Goal: Find specific page/section: Find specific page/section

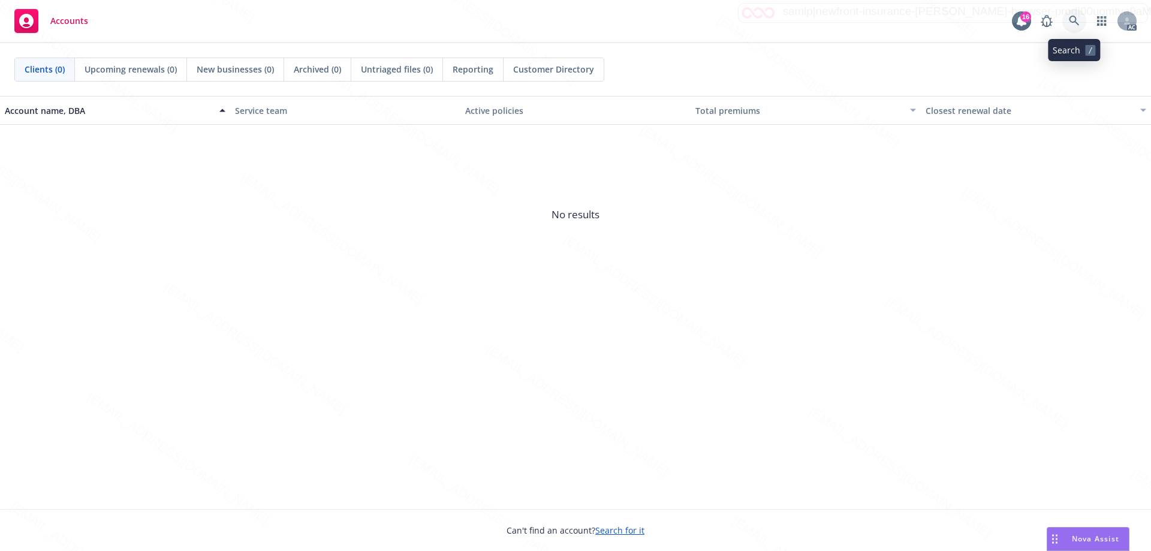
click at [1070, 23] on icon at bounding box center [1074, 21] width 11 height 11
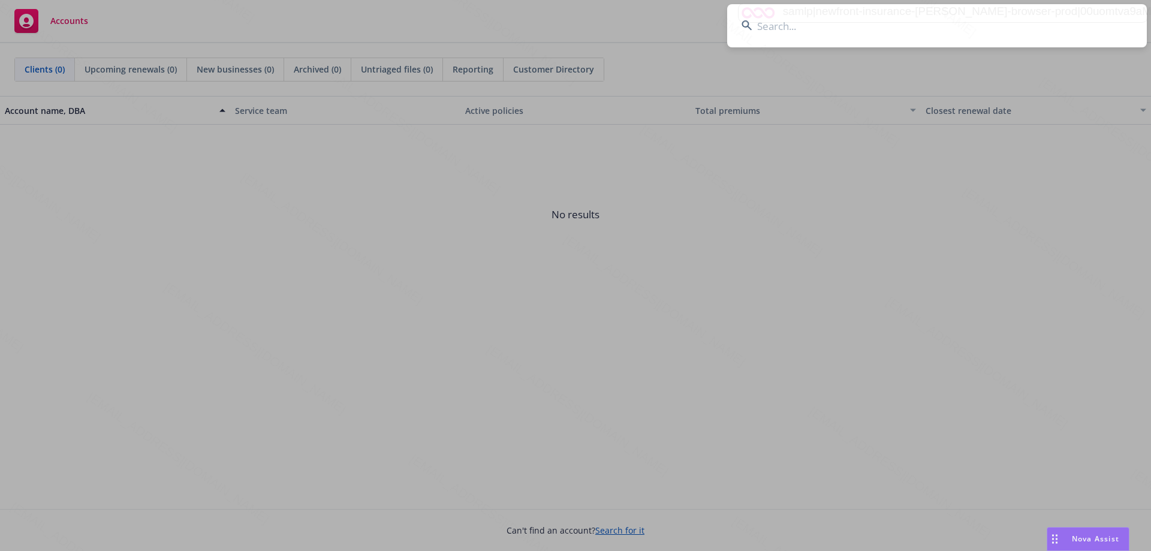
type input "7204DQ000921"
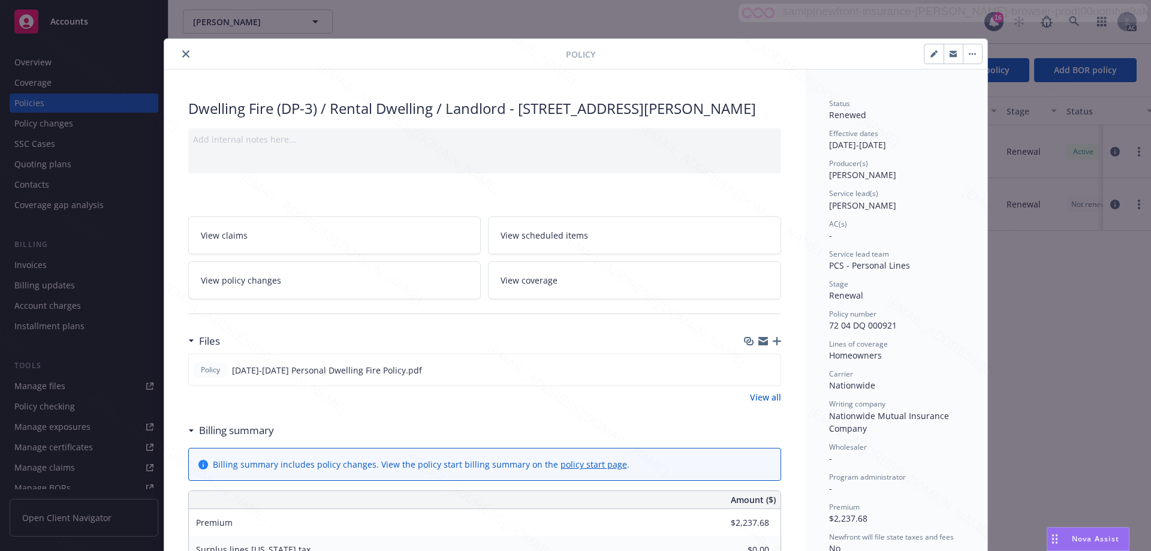
click at [183, 55] on icon "close" at bounding box center [185, 53] width 7 height 7
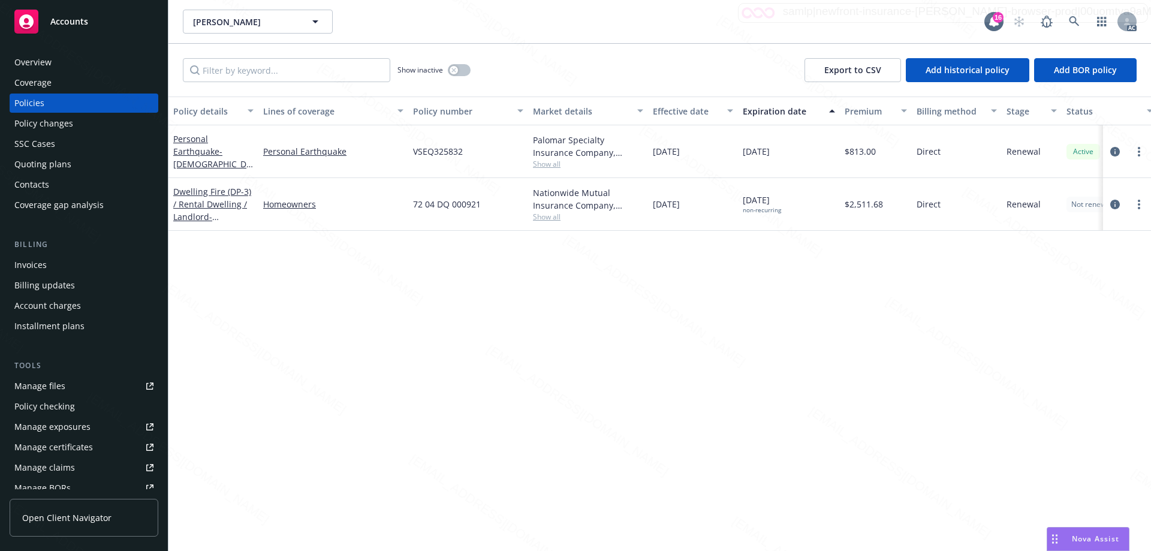
drag, startPoint x: 702, startPoint y: 204, endPoint x: 654, endPoint y: 207, distance: 47.5
click at [654, 207] on div "[DATE]" at bounding box center [693, 204] width 90 height 53
copy span "[DATE]"
click at [1073, 19] on icon at bounding box center [1074, 21] width 11 height 11
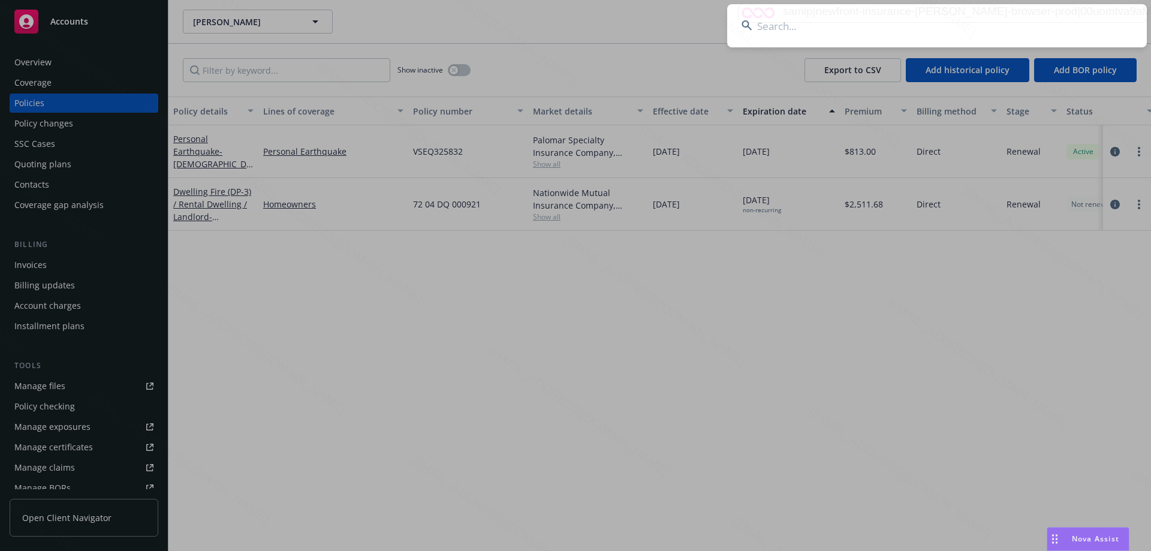
type input "A3554446"
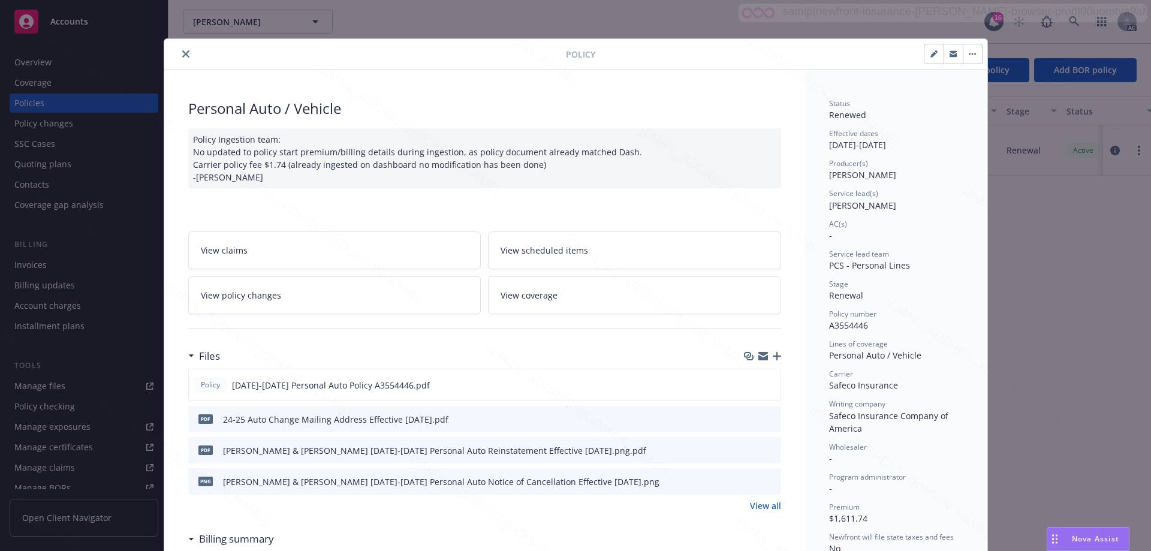
click at [182, 55] on icon "close" at bounding box center [185, 53] width 7 height 7
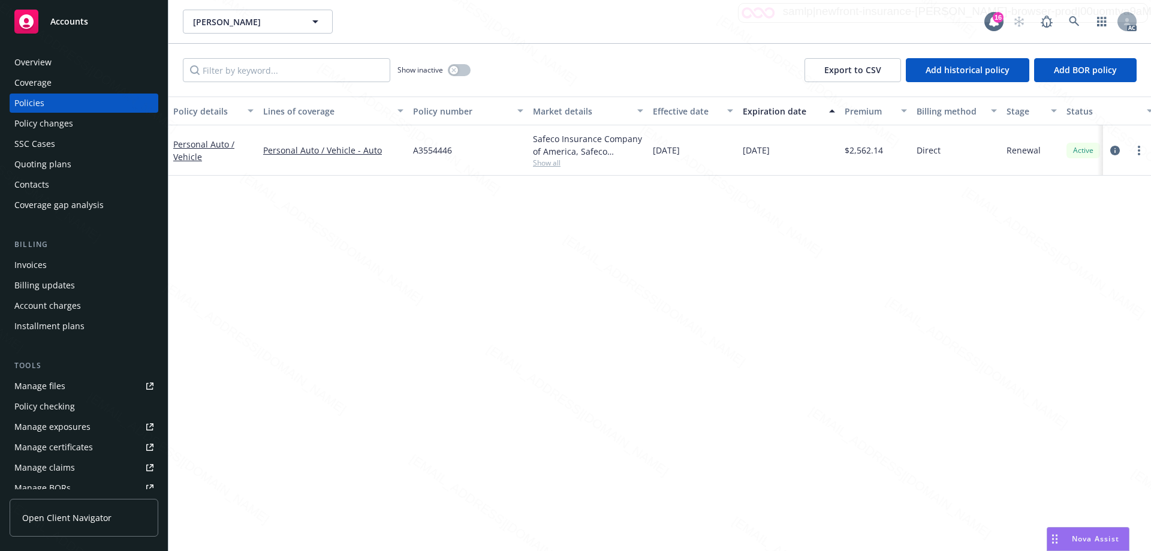
drag, startPoint x: 700, startPoint y: 152, endPoint x: 648, endPoint y: 156, distance: 52.3
click at [648, 156] on div "[DATE]" at bounding box center [693, 150] width 90 height 50
copy span "[DATE]"
click at [76, 17] on span "Accounts" at bounding box center [69, 22] width 38 height 10
